Goal: Navigation & Orientation: Go to known website

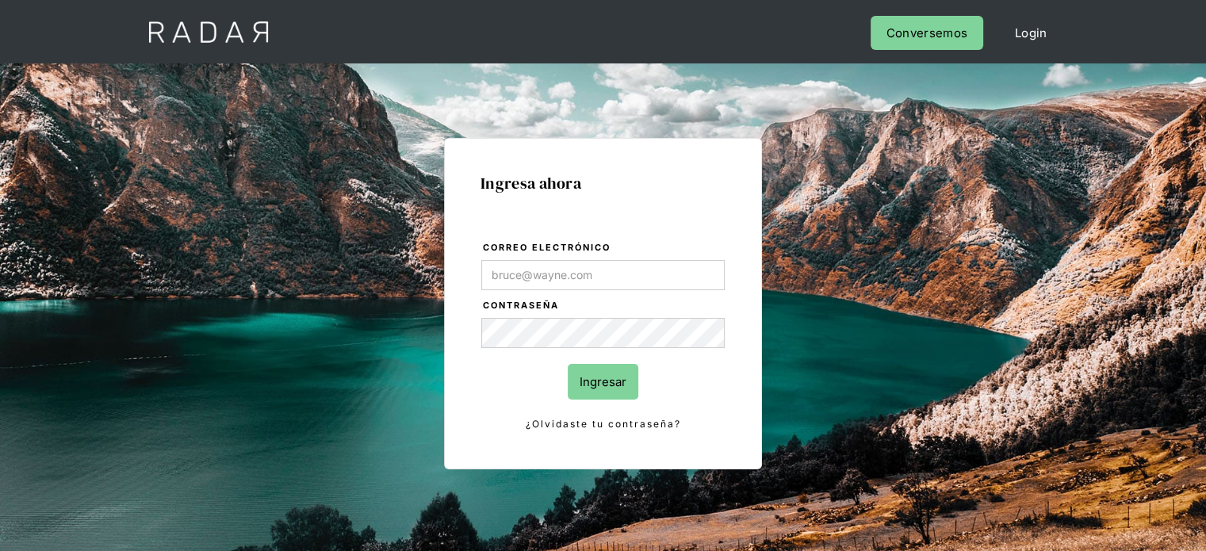
click at [556, 277] on input "Correo electrónico" at bounding box center [602, 275] width 243 height 30
type input "jtolve@bamboopayment.com"
click at [580, 377] on input "Ingresar" at bounding box center [603, 382] width 71 height 36
